Goal: Navigation & Orientation: Find specific page/section

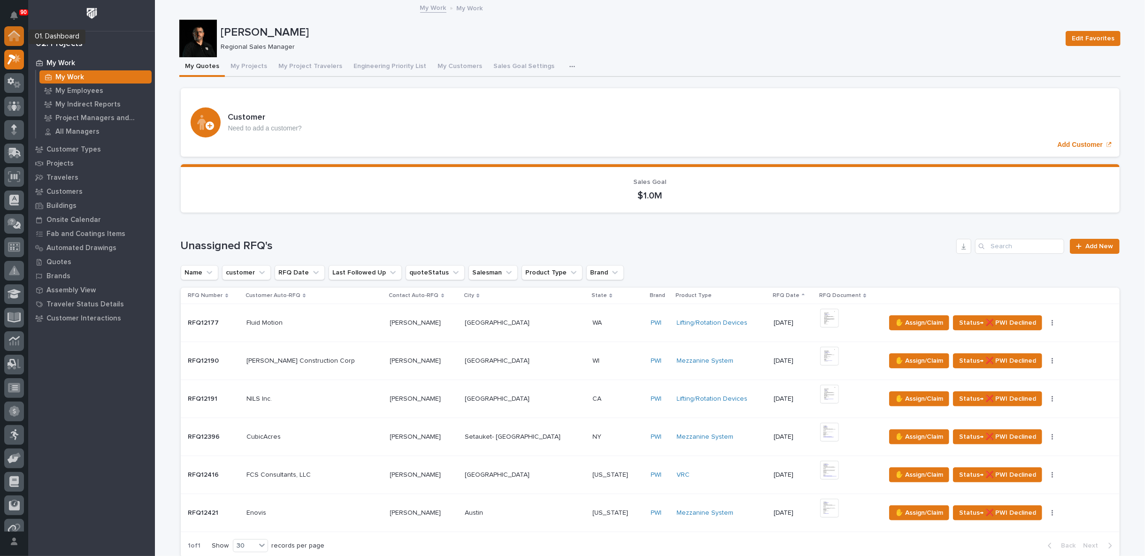
click at [9, 39] on icon at bounding box center [13, 36] width 9 height 9
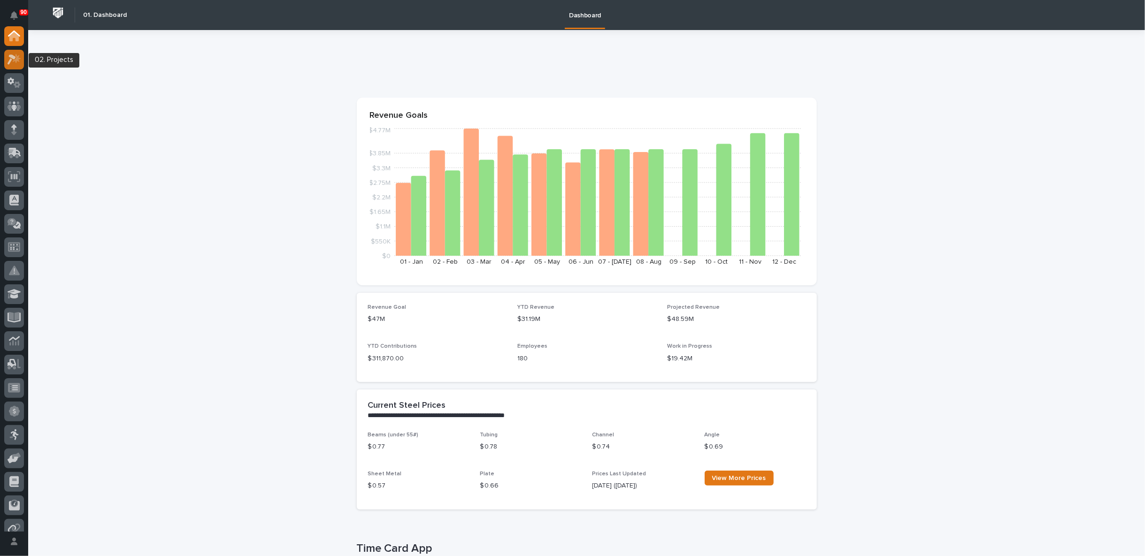
click at [15, 60] on icon at bounding box center [17, 58] width 8 height 9
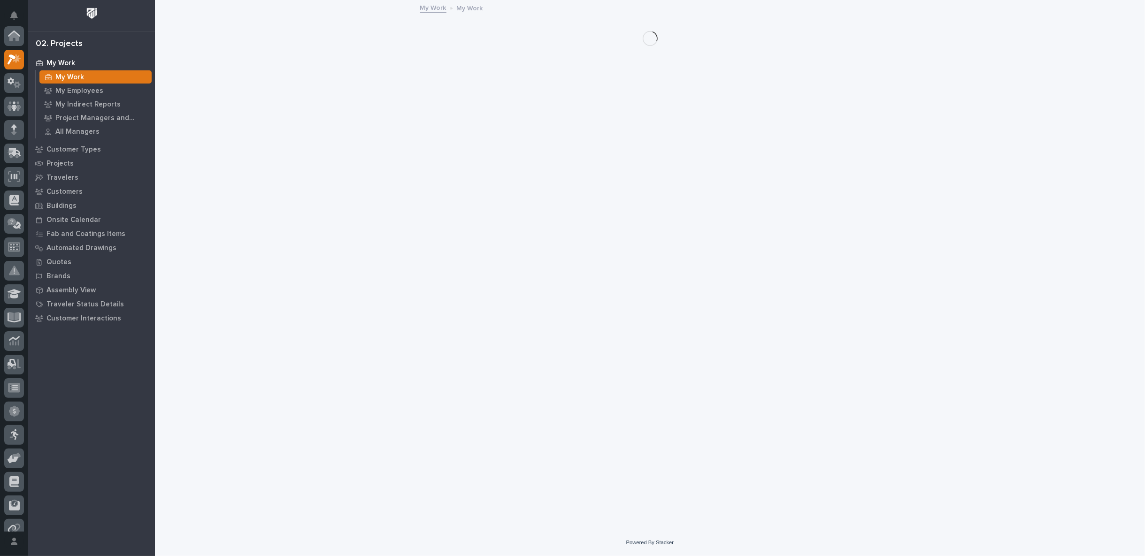
scroll to position [23, 0]
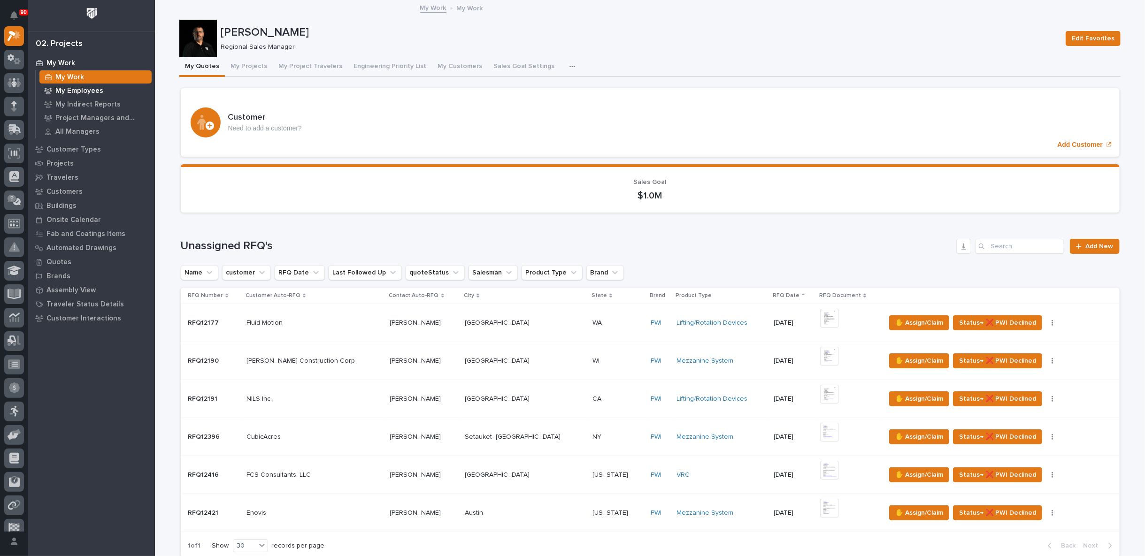
click at [76, 91] on p "My Employees" at bounding box center [79, 91] width 48 height 8
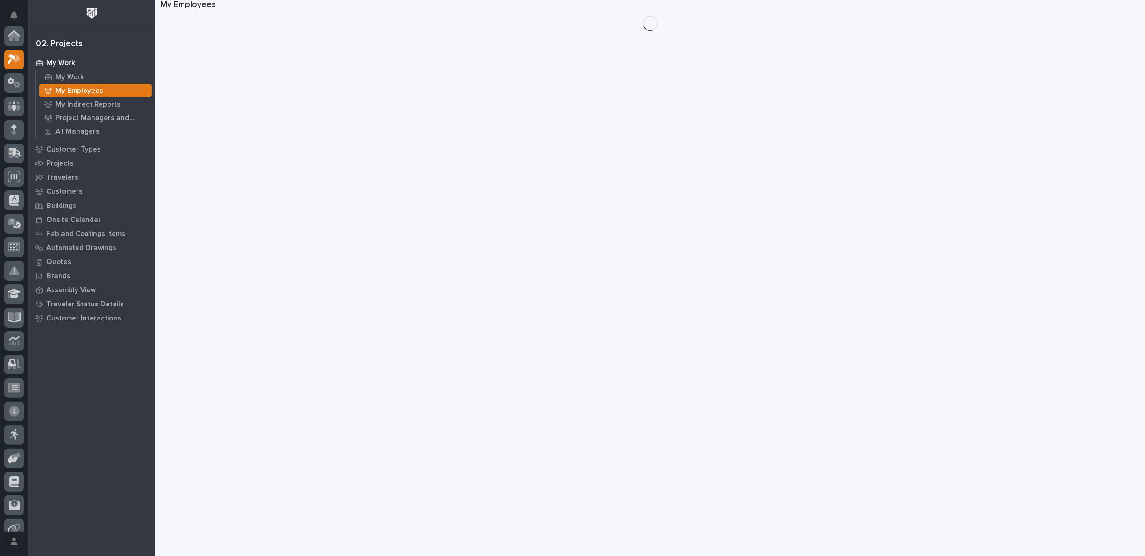
scroll to position [23, 0]
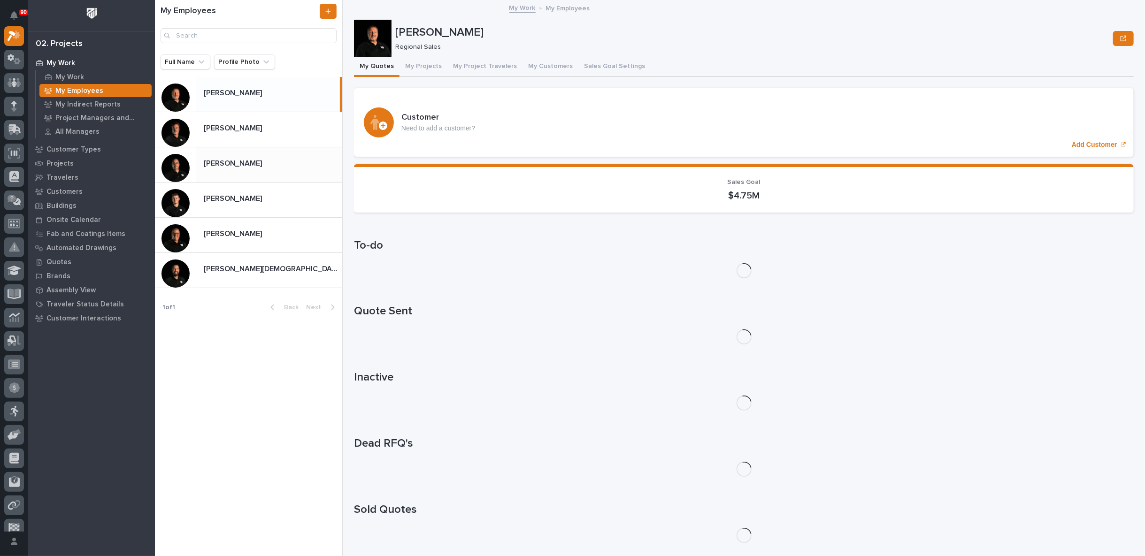
click at [238, 158] on p "[PERSON_NAME]" at bounding box center [234, 162] width 60 height 11
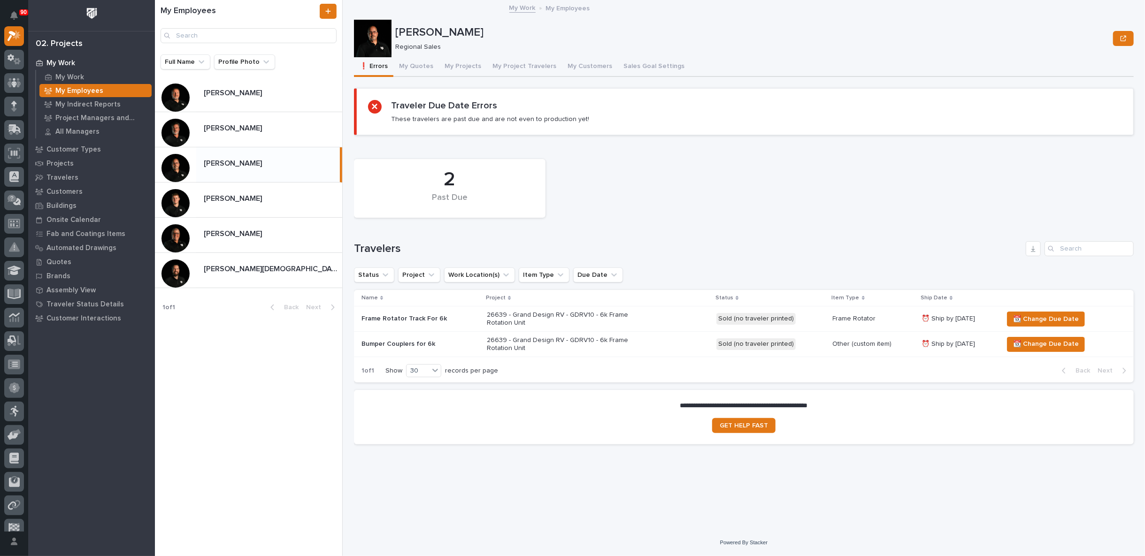
click at [672, 347] on div "26639 - Grand Design RV - GDRV10 - 6k Frame Rotation Unit" at bounding box center [598, 344] width 222 height 23
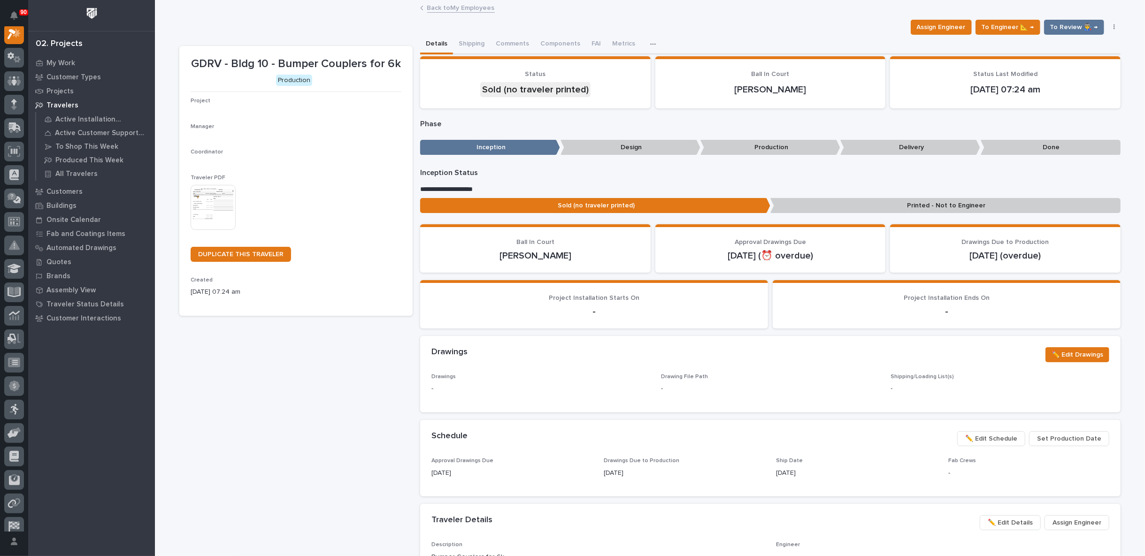
scroll to position [23, 0]
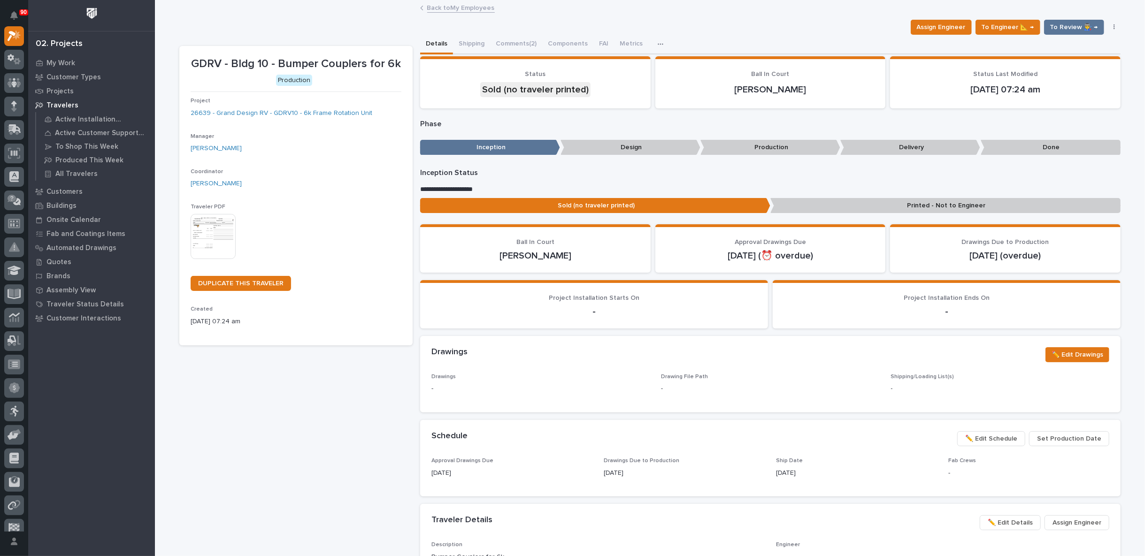
click at [442, 6] on link "Back to My Employees" at bounding box center [461, 7] width 68 height 11
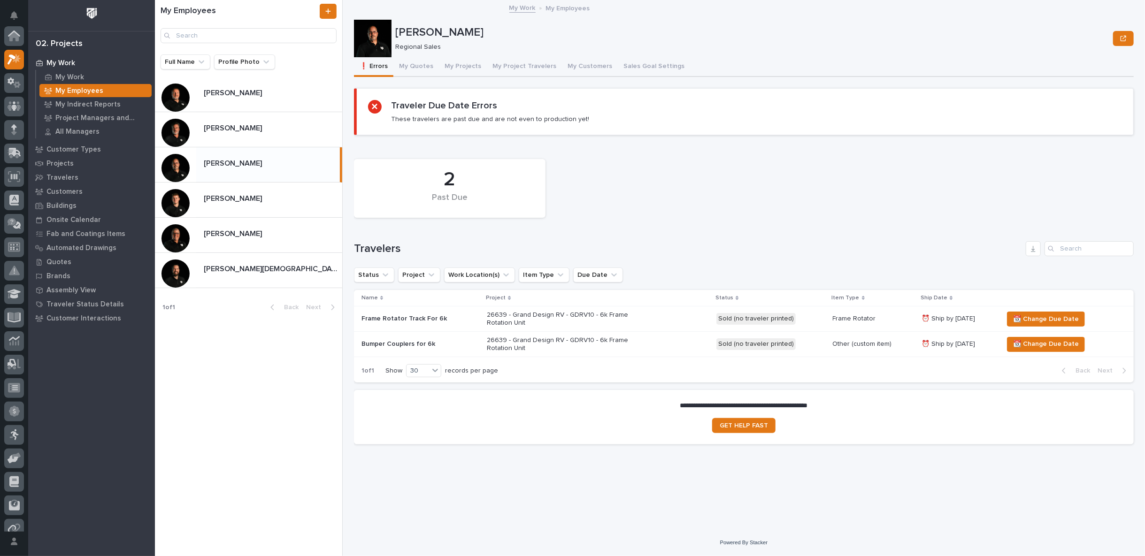
scroll to position [25, 0]
click at [453, 65] on button "My Projects" at bounding box center [463, 67] width 48 height 20
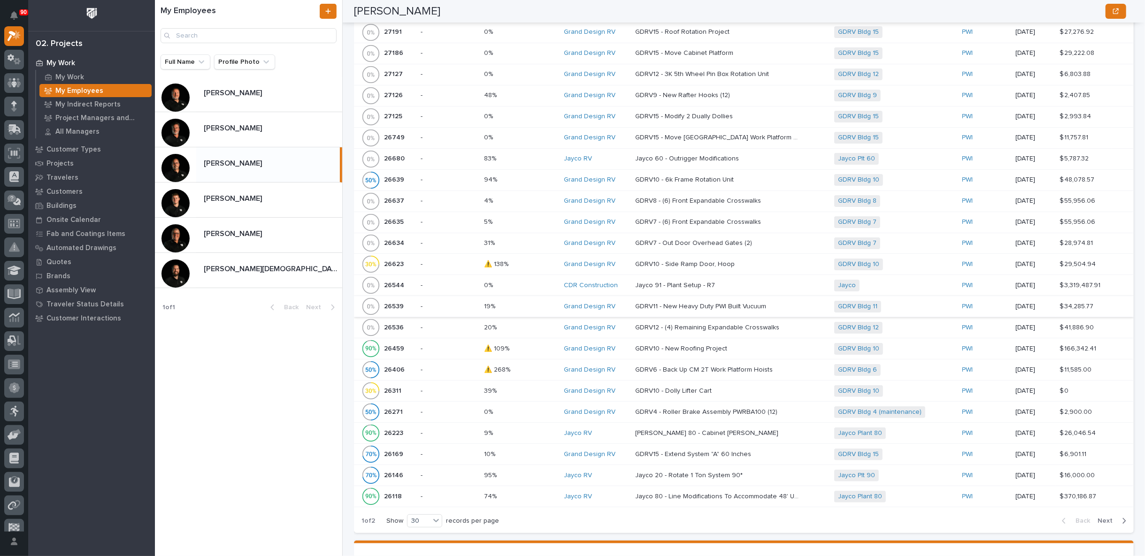
scroll to position [574, 0]
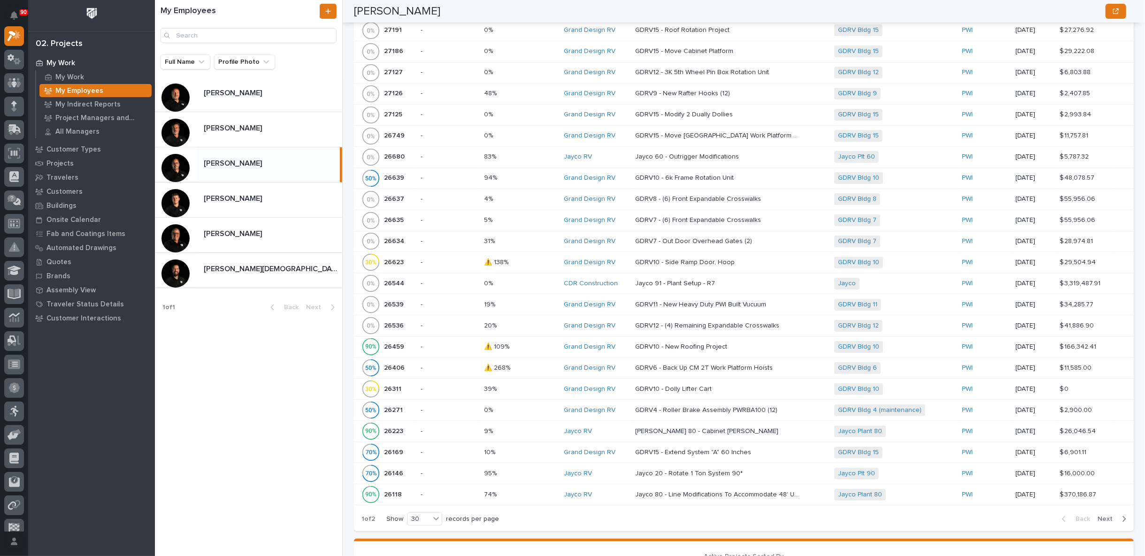
click at [532, 364] on p at bounding box center [520, 368] width 73 height 8
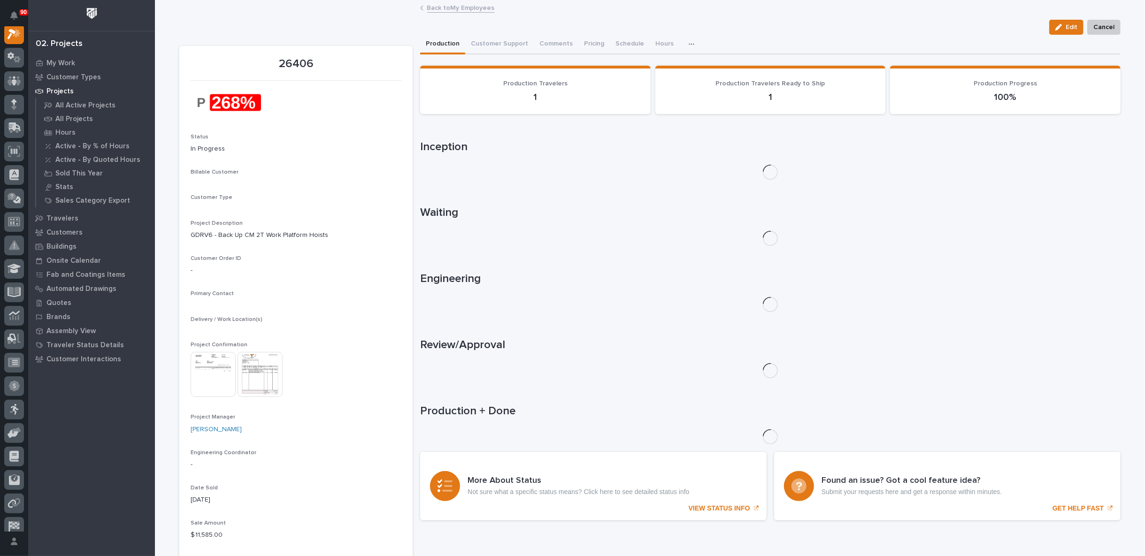
scroll to position [23, 0]
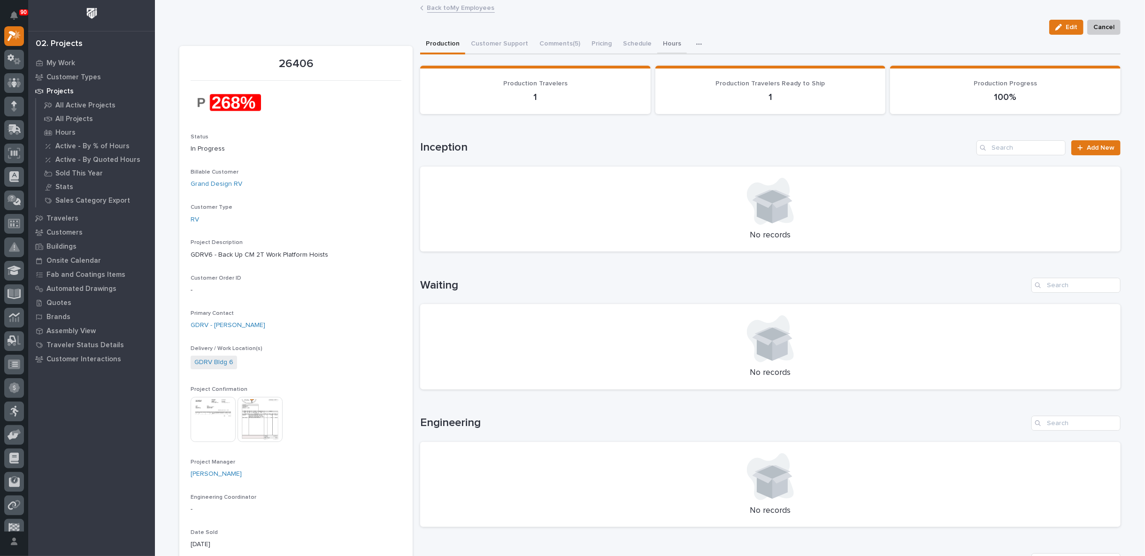
click at [665, 44] on button "Hours" at bounding box center [672, 45] width 30 height 20
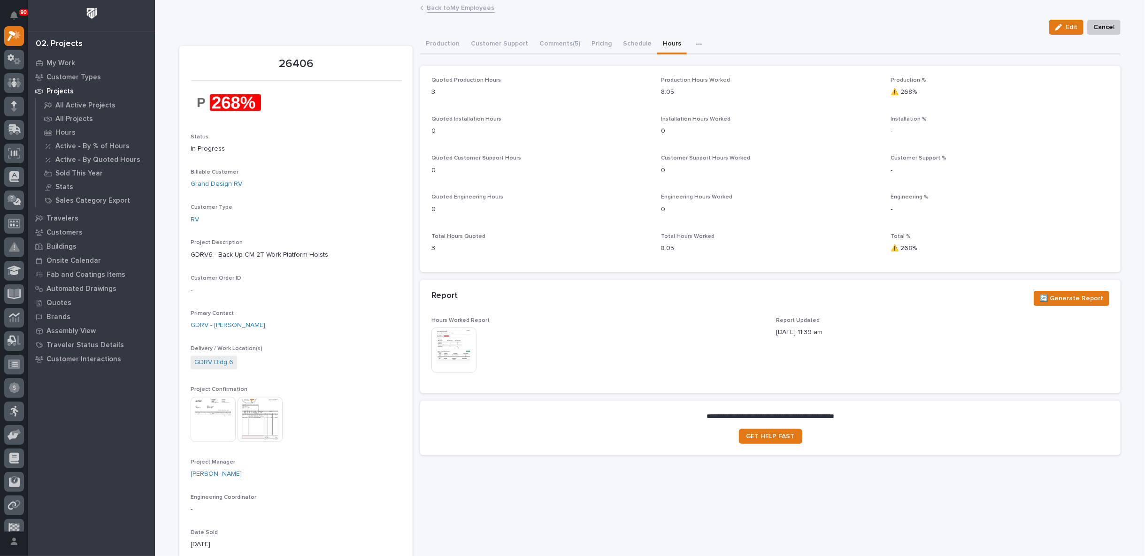
click at [455, 6] on link "Back to My Employees" at bounding box center [461, 7] width 68 height 11
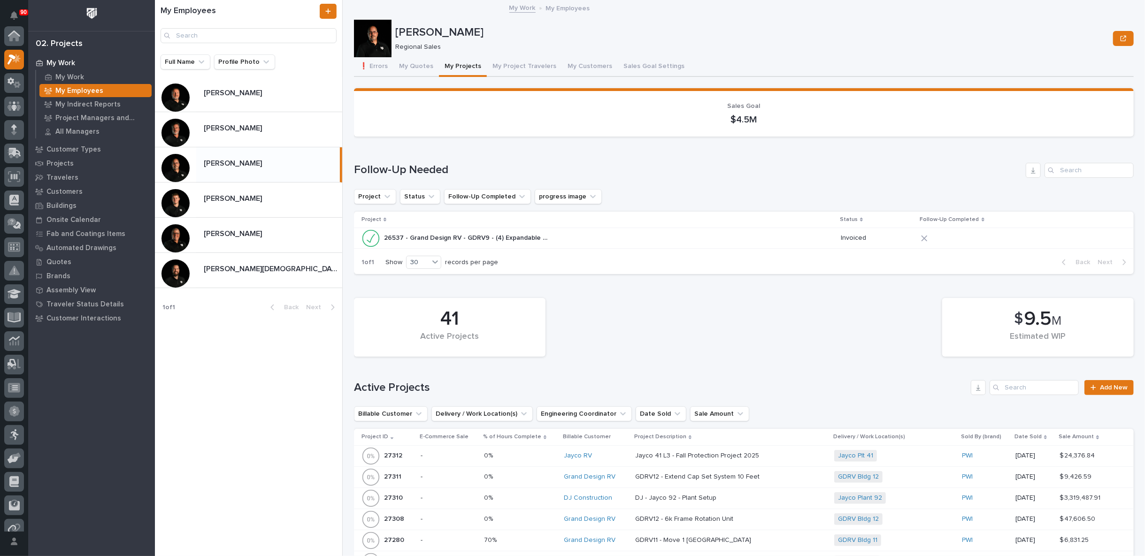
scroll to position [25, 0]
